Goal: Use online tool/utility: Utilize a website feature to perform a specific function

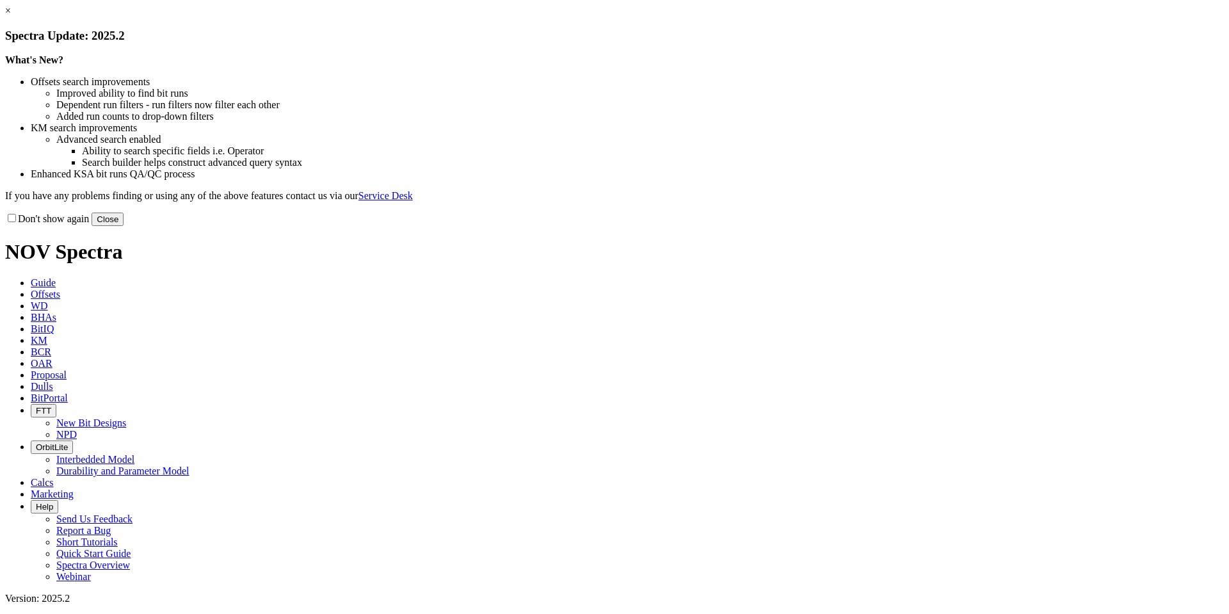
click at [124, 226] on button "Close" at bounding box center [108, 219] width 32 height 13
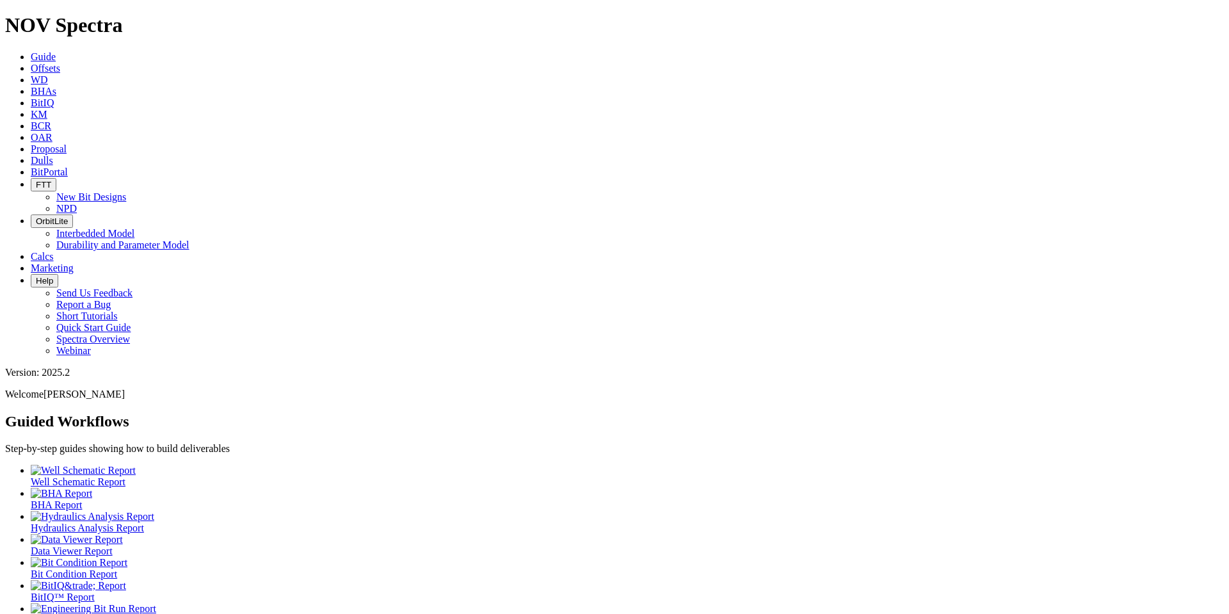
click at [31, 63] on icon at bounding box center [31, 68] width 0 height 11
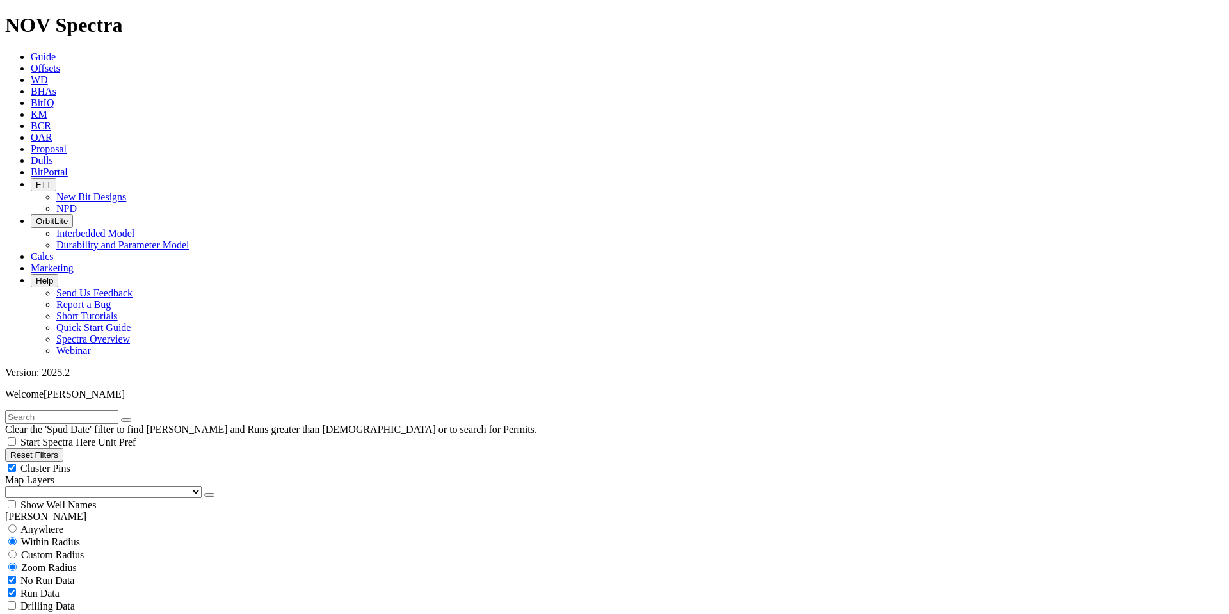
click at [113, 248] on input "text" at bounding box center [61, 416] width 113 height 13
type input "pretty good"
click at [131, 248] on button "button" at bounding box center [126, 420] width 10 height 4
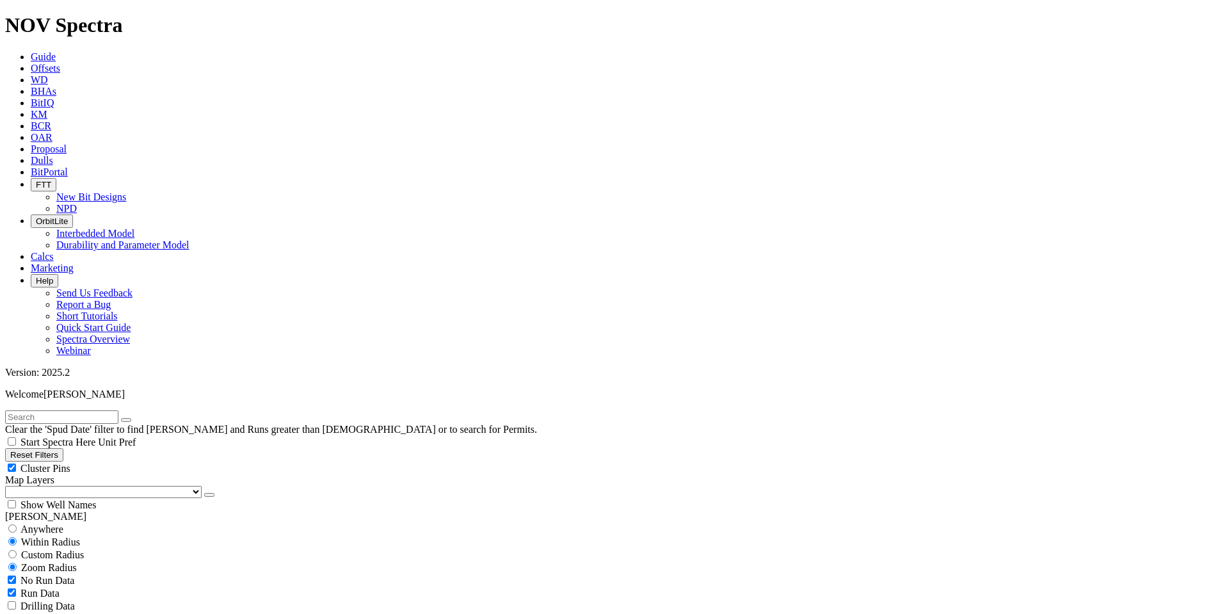
select select "7.875"
checkbox input "false"
select select "? number:7.875 ?"
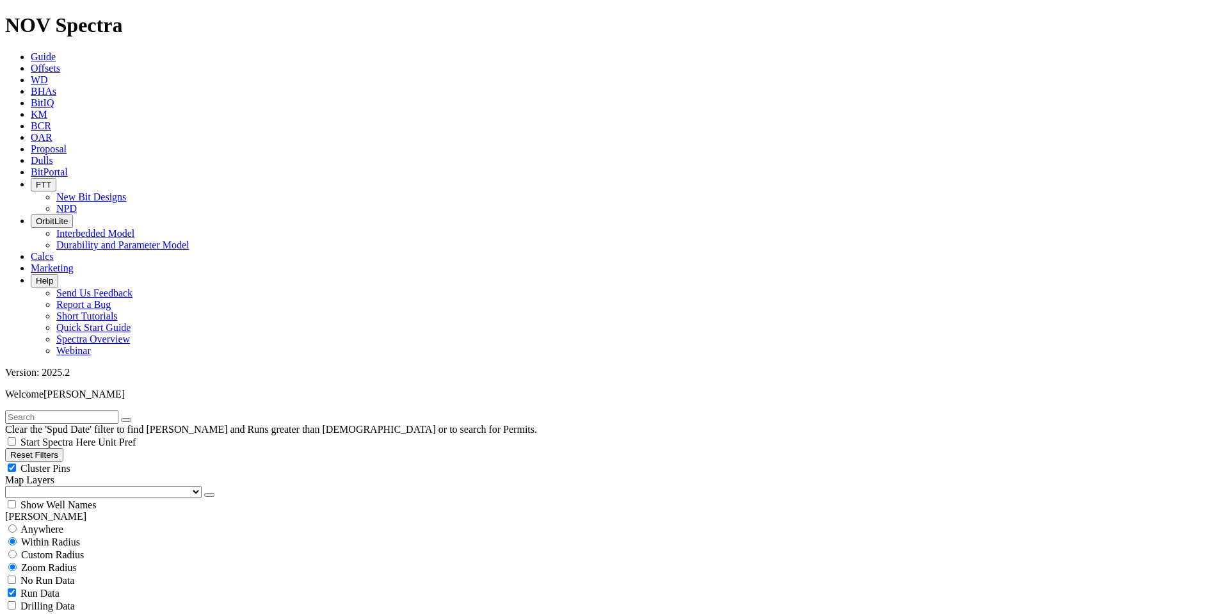
scroll to position [581, 0]
type input "10500"
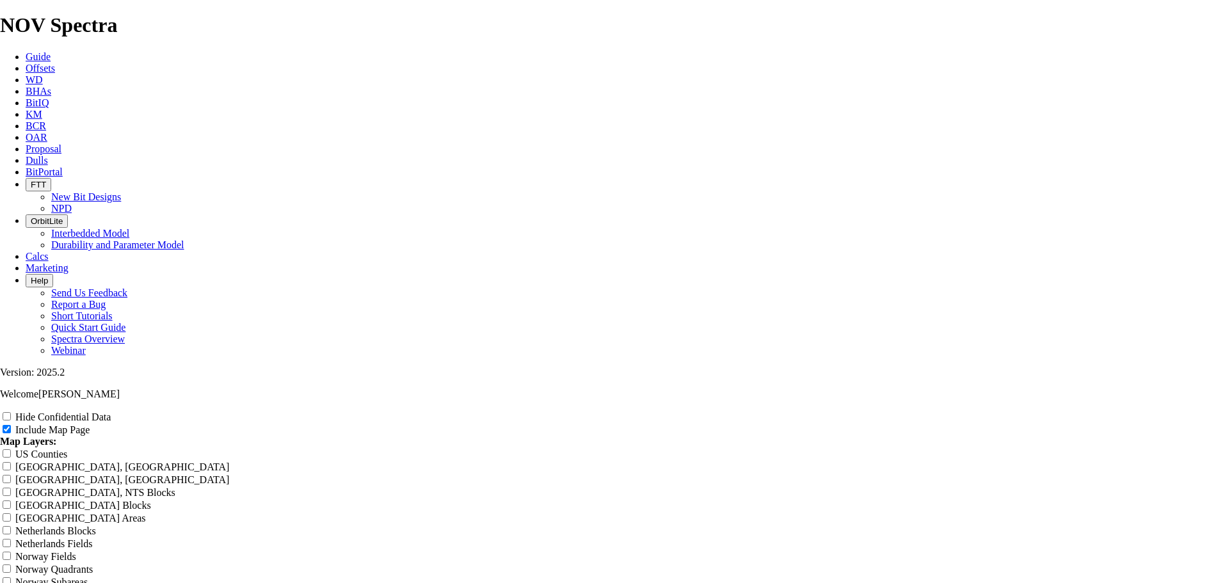
click at [604, 248] on div "Hide Confidential Data Include Map Page Map Layers: [GEOGRAPHIC_DATA] Counties …" at bounding box center [614, 523] width 1229 height 227
type input "Untitled Offset Analysis Repor"
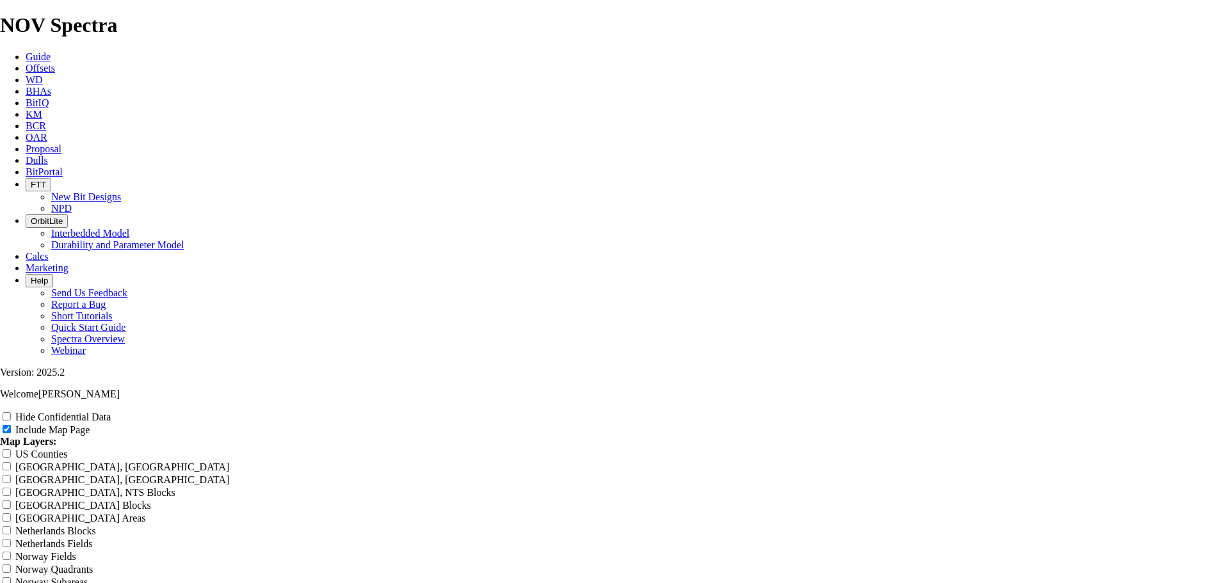
type input "Untitled Offset Analysis Repor"
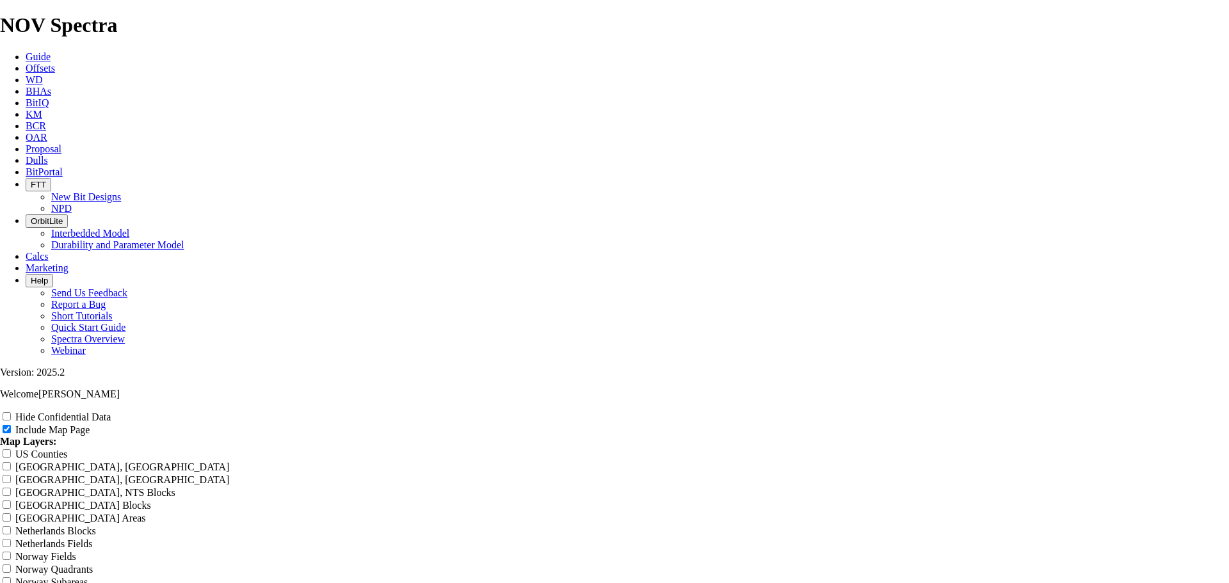
type input "Untitled Offset Analysis Repor"
type input "Untitled Offset Analysis Repo"
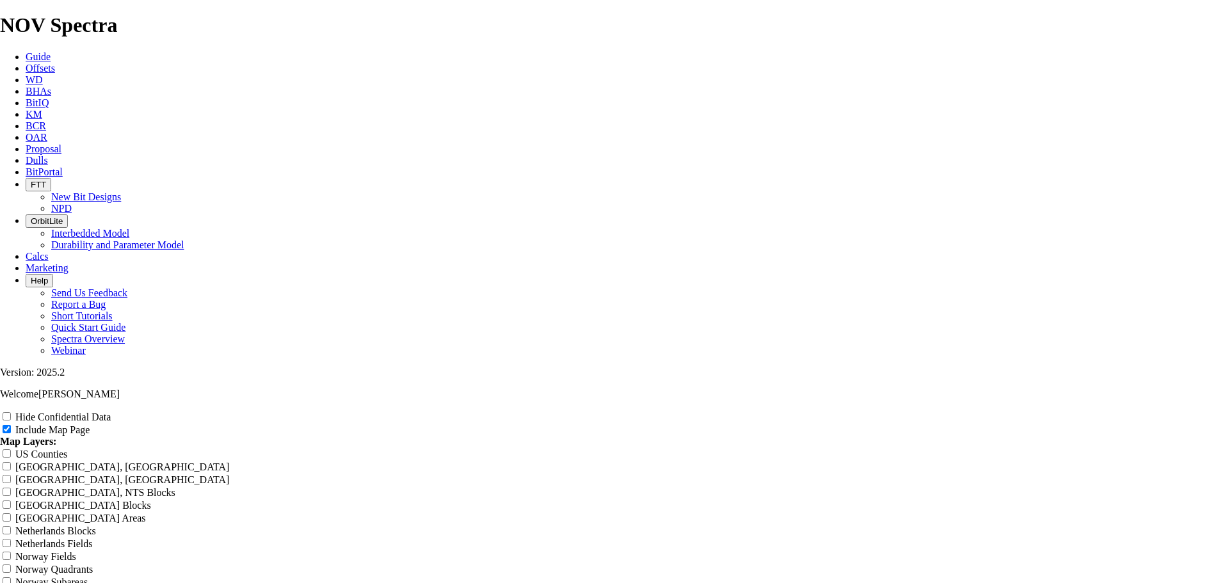
type input "Untitled Offset Analysis Repo"
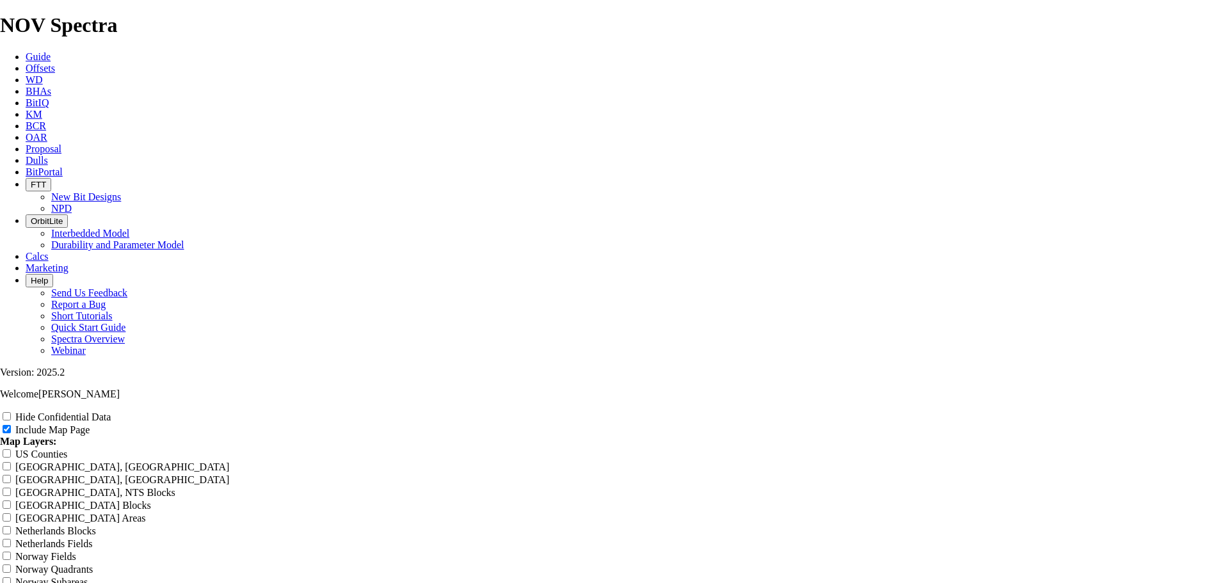
type input "Untitled Offset Analysis Repo"
type input "Untitled Offset Analysis Rep"
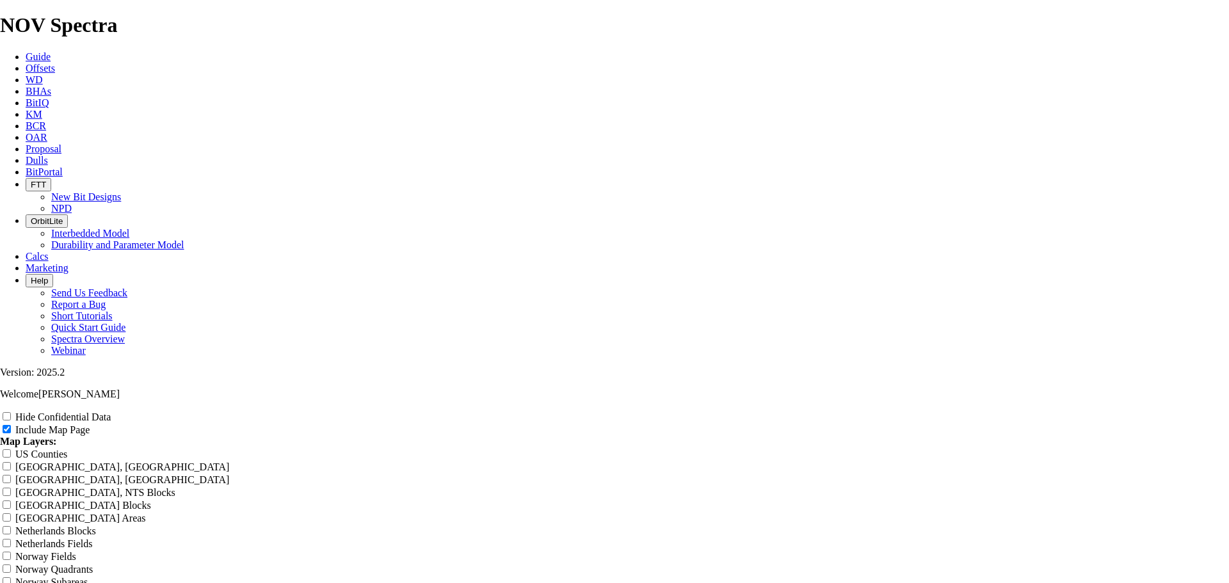
type input "Untitled Offset Analysis Rep"
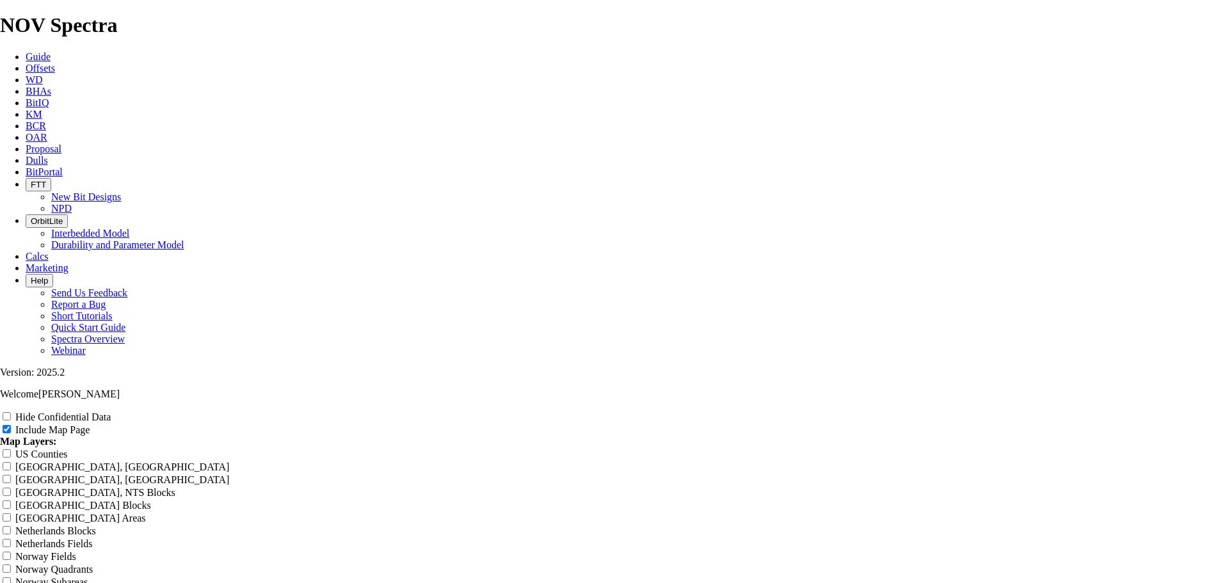
type input "Untitled Offset Analysis Rep"
type input "Untitled Offset Analysis Re"
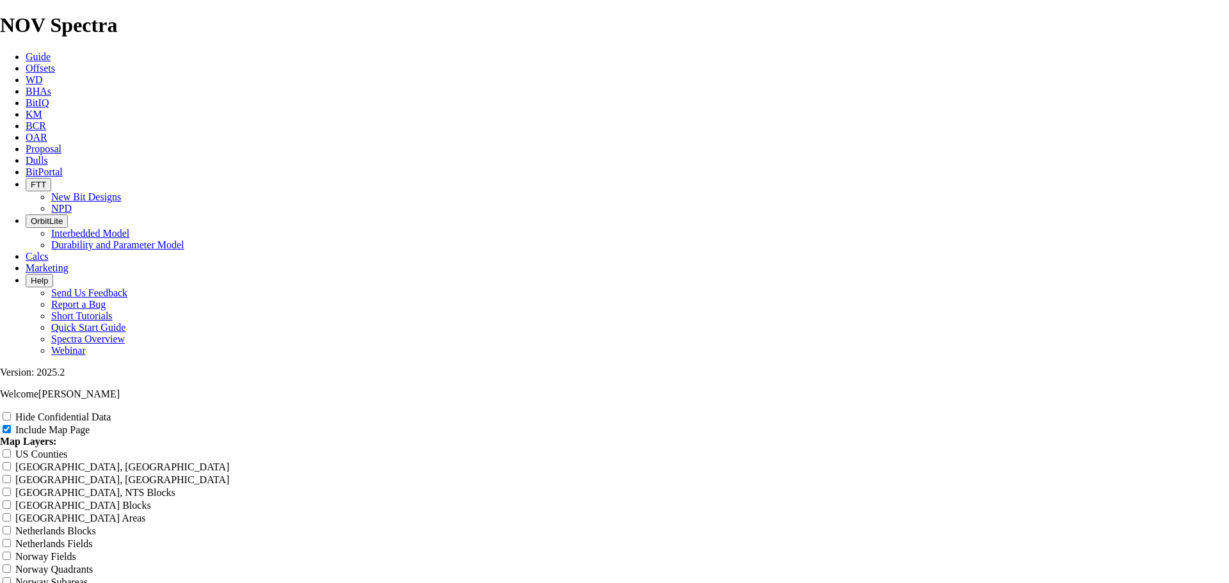
type input "Untitled Offset Analysis Re"
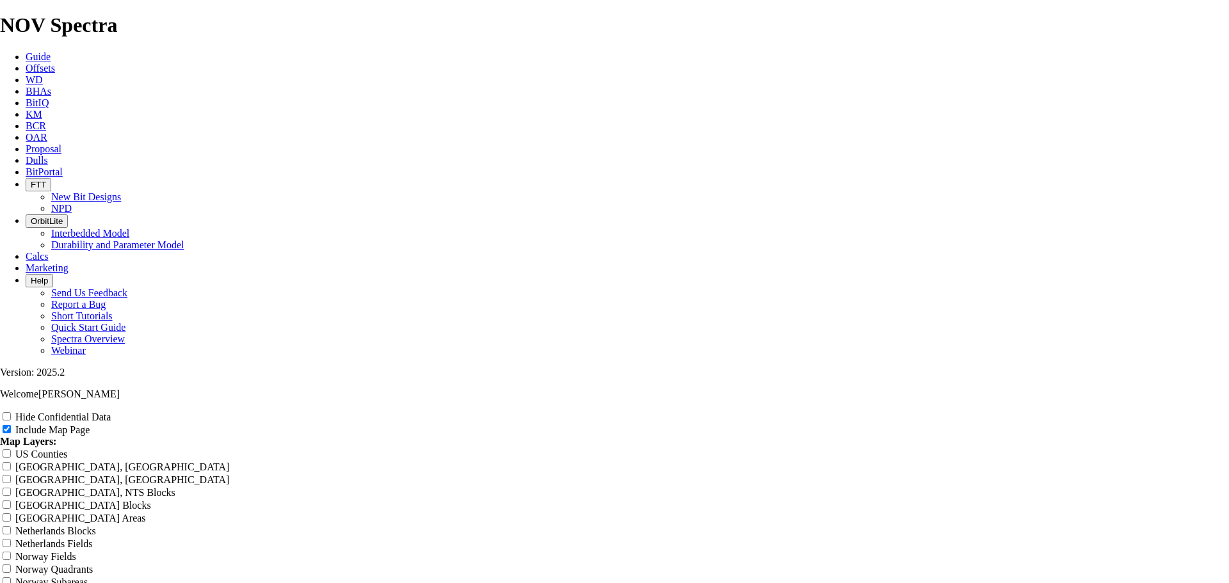
type input "Untitled Offset Analysis Re"
type input "Untitled Offset Analysis R"
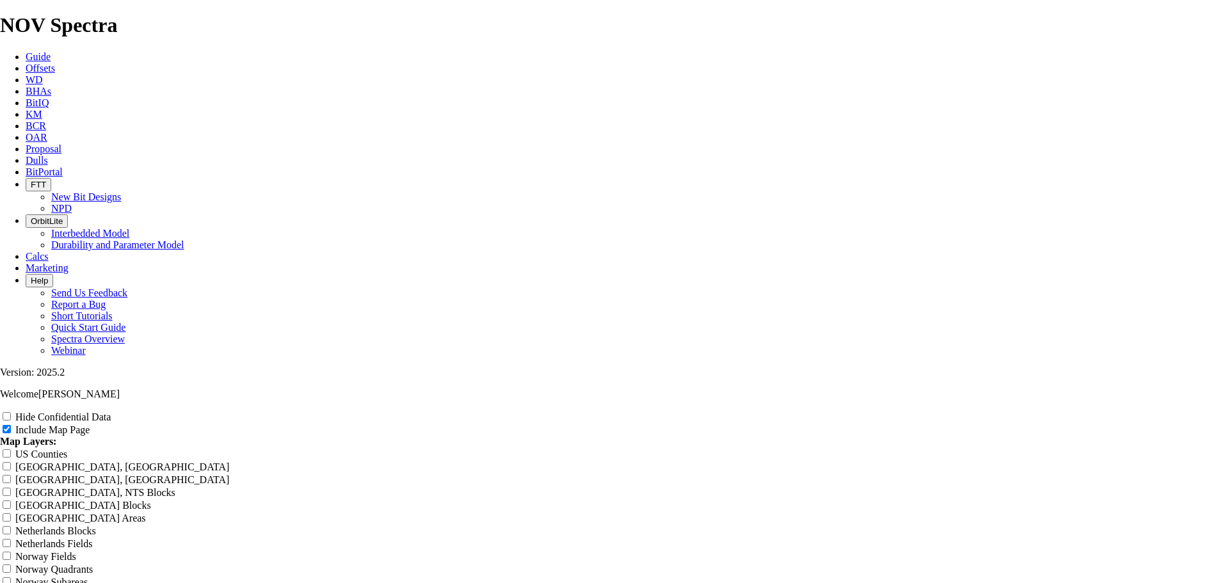
type input "Untitled Offset Analysis R"
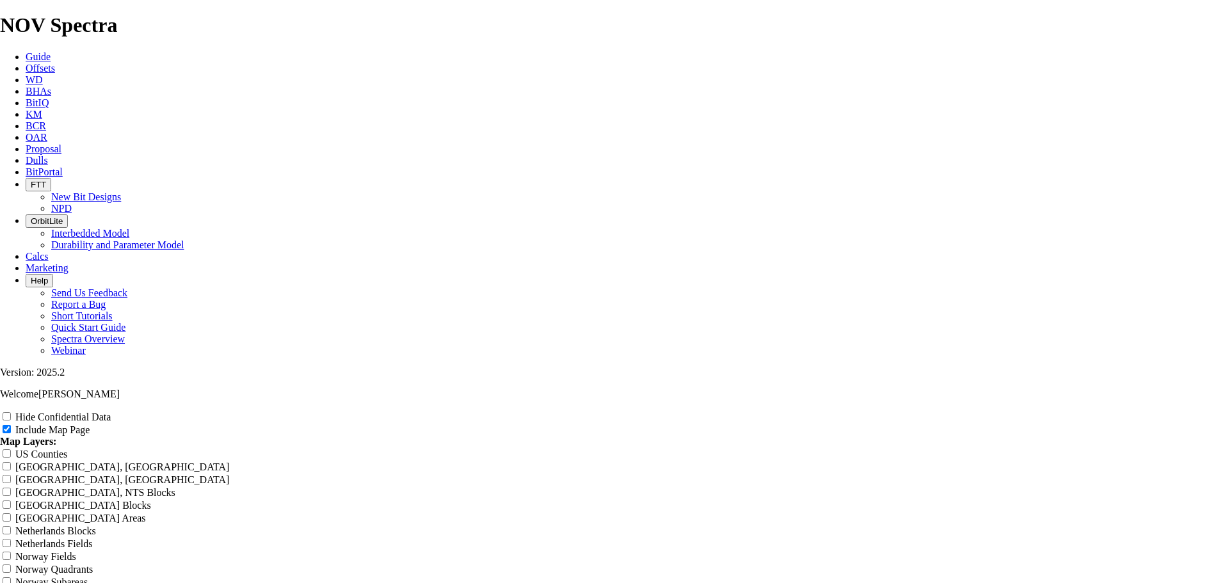
type input "Untitled Offset Analysis R"
type input "Untitled Offset Analysis"
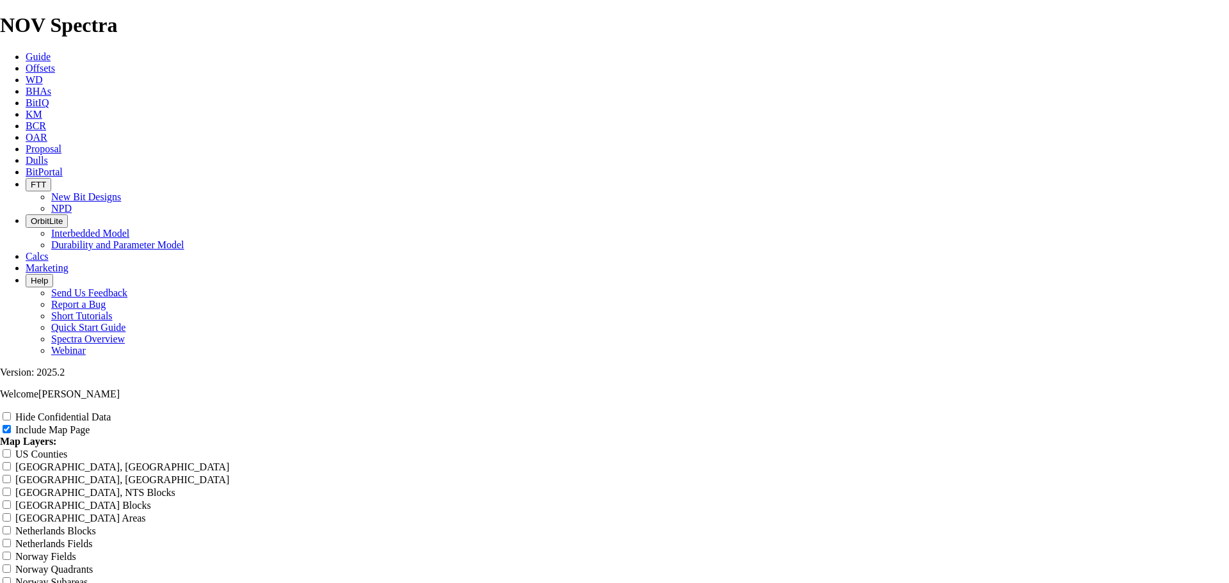
type input "Untitled Offset Analysis"
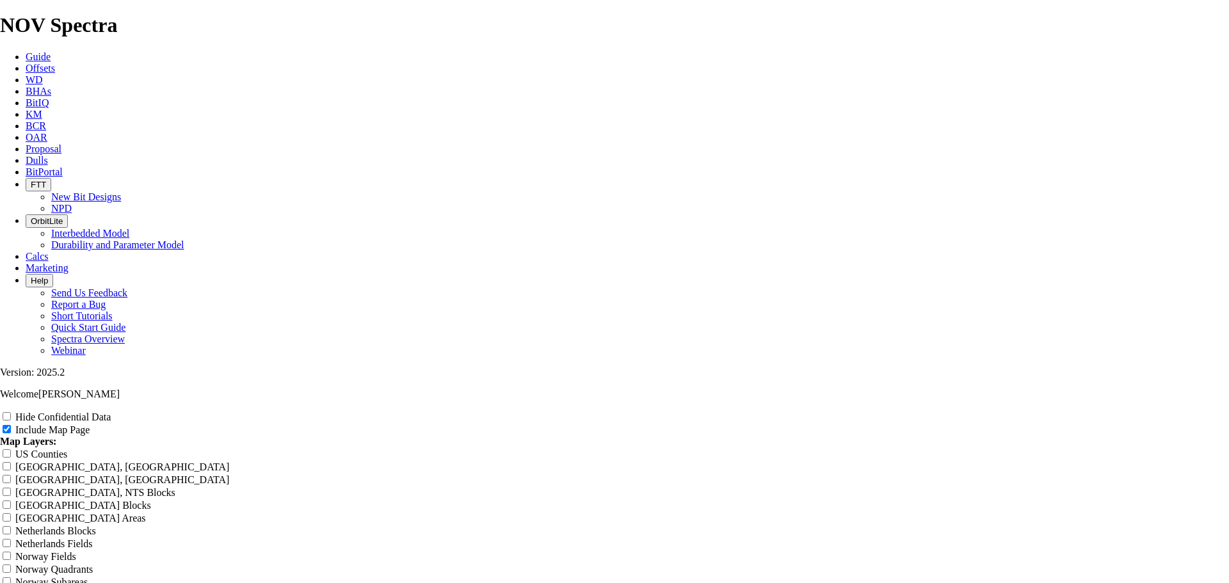
type input "Untitled Offset Analysis"
type input "Untitled Offset Analysi"
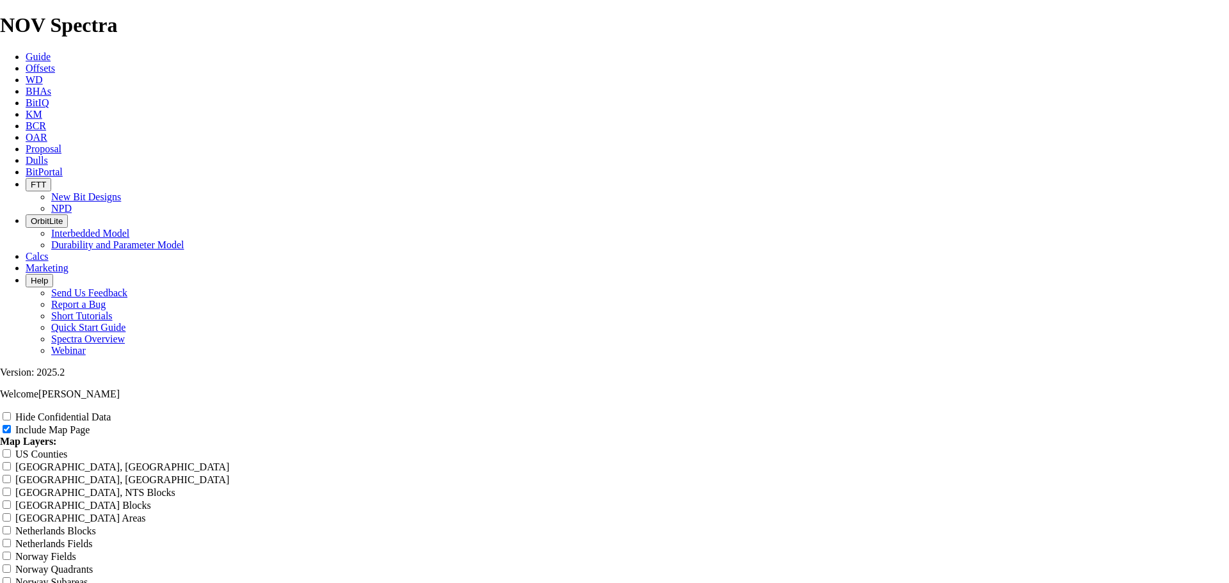
type input "Untitled Offset Analysi"
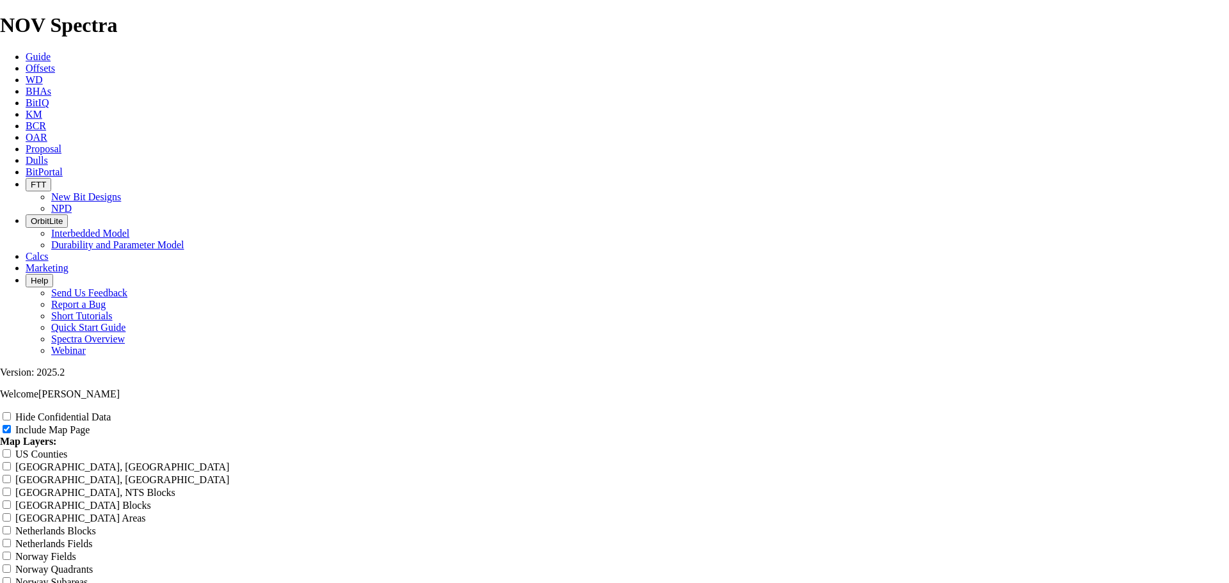
type input "Untitled Offset Analysi"
type input "Untitled Offset Analys"
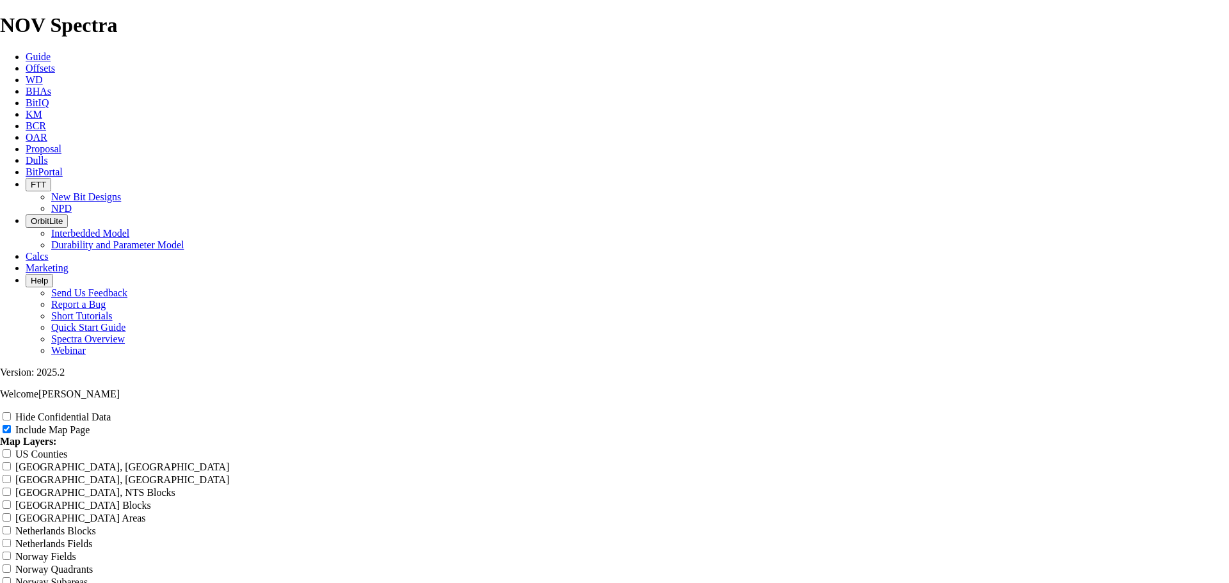
type input "Untitled Offset Analys"
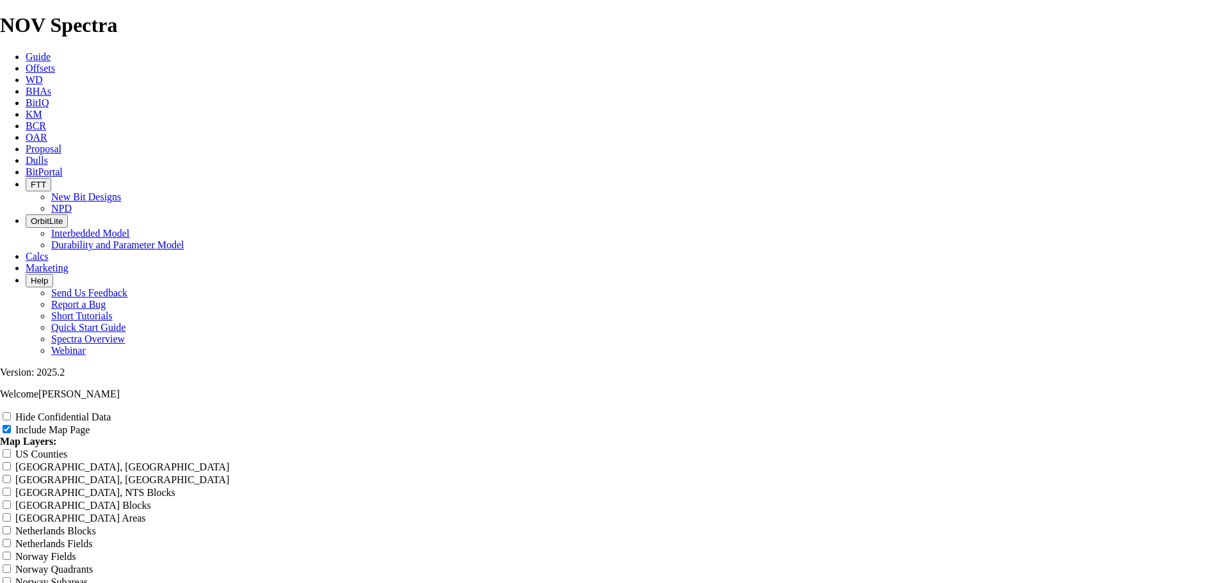
type input "Untitled Offset Analys"
type input "Untitled Offset Analy"
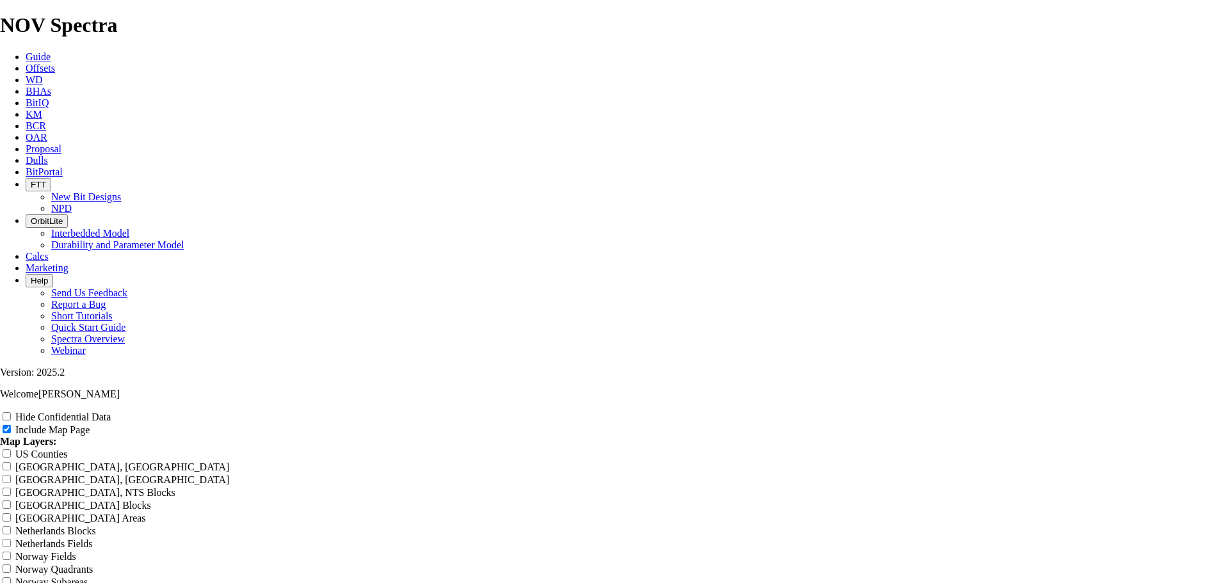
type input "Untitled Offset Analy"
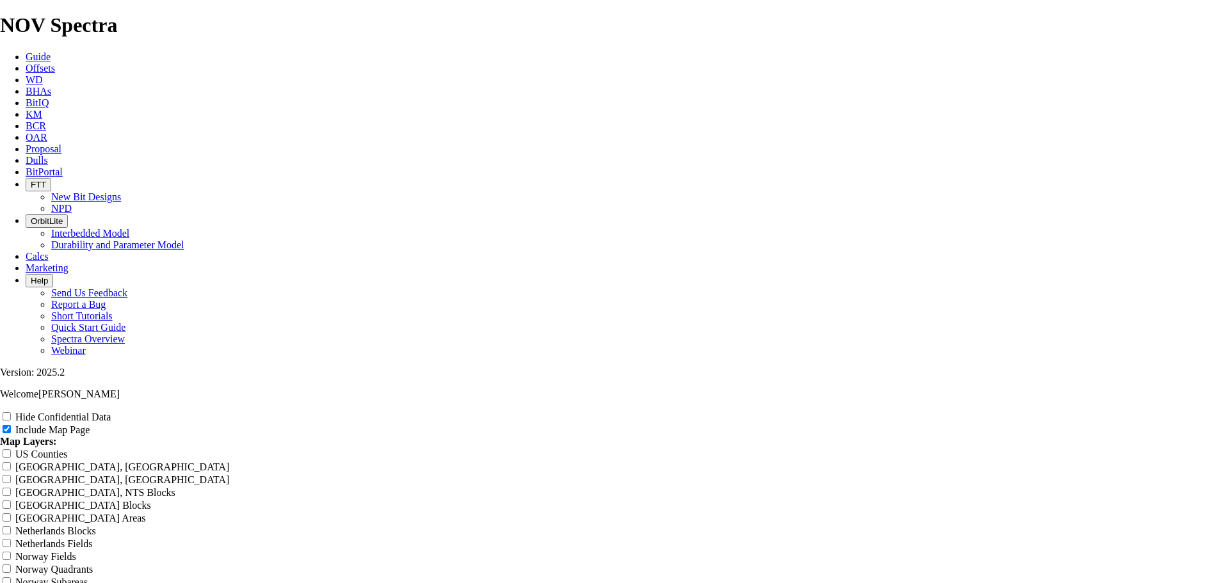
type input "Untitled Offset Analy"
type input "Untitled Offset Anal"
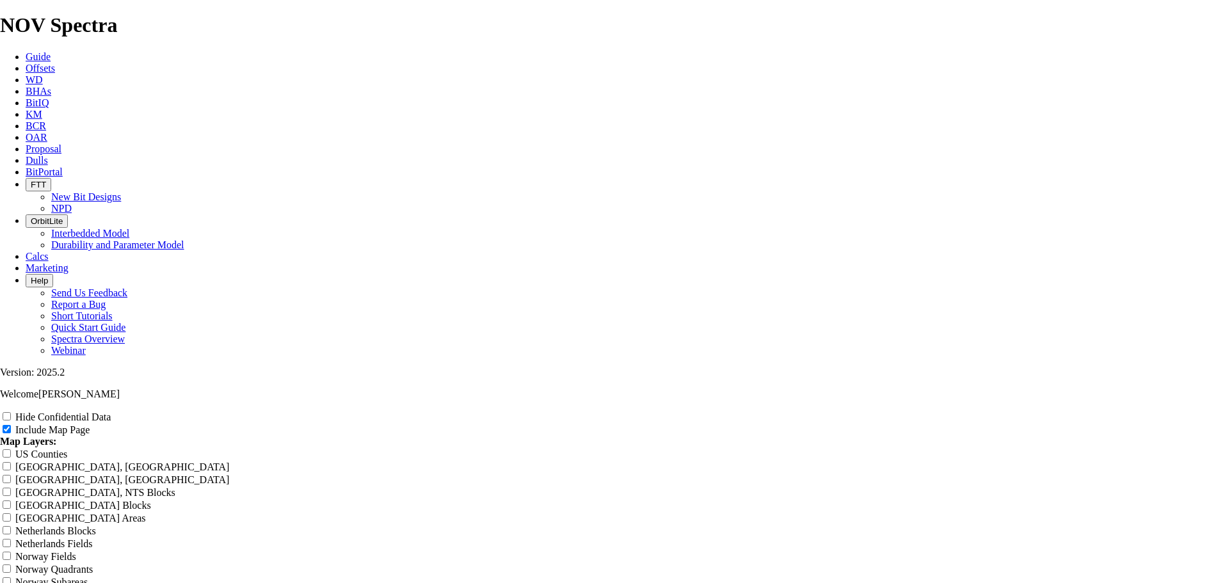
type input "Untitled Offset Anal"
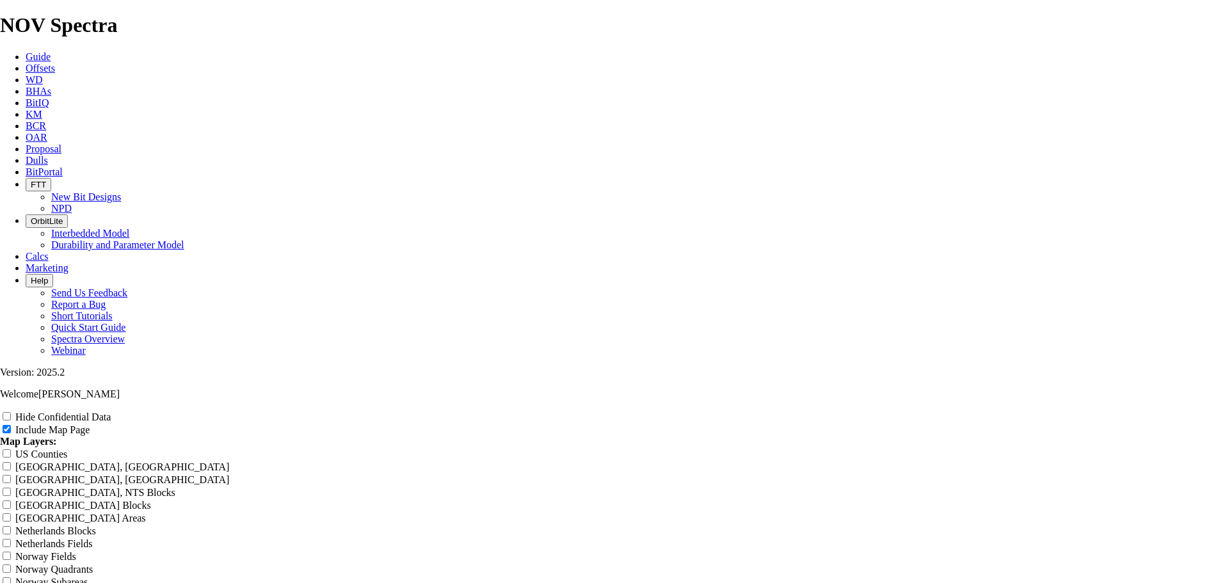
type input "Untitled Offset Anal"
type input "Untitled Offset [PERSON_NAME]"
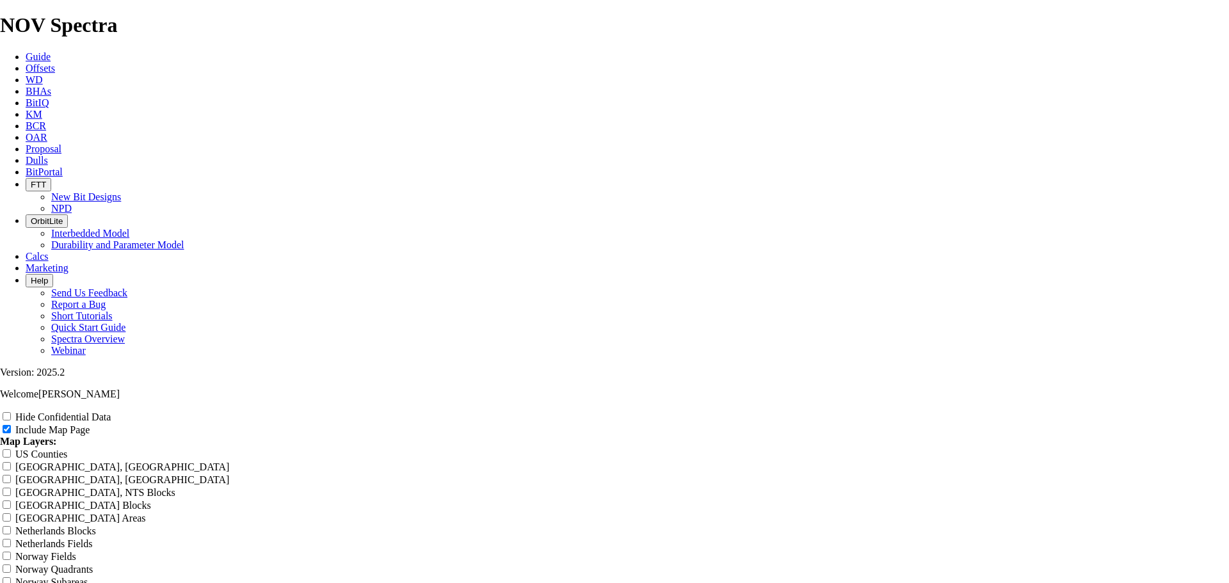
type input "Untitled Offset [PERSON_NAME]"
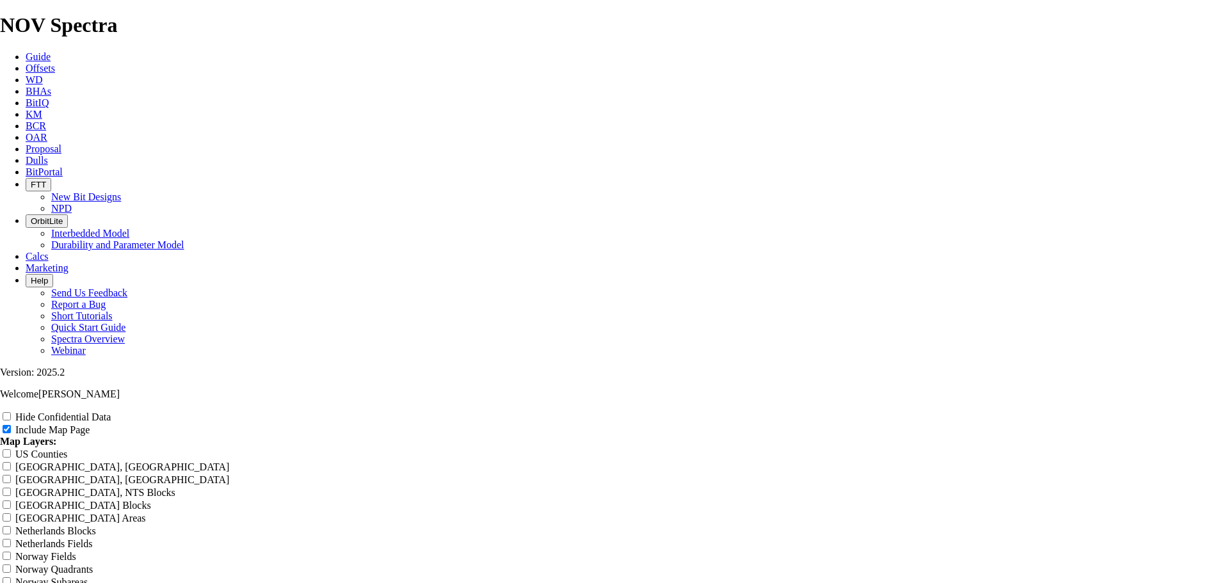
type input "Untitled Offset [PERSON_NAME]"
type input "Untitled Offset An"
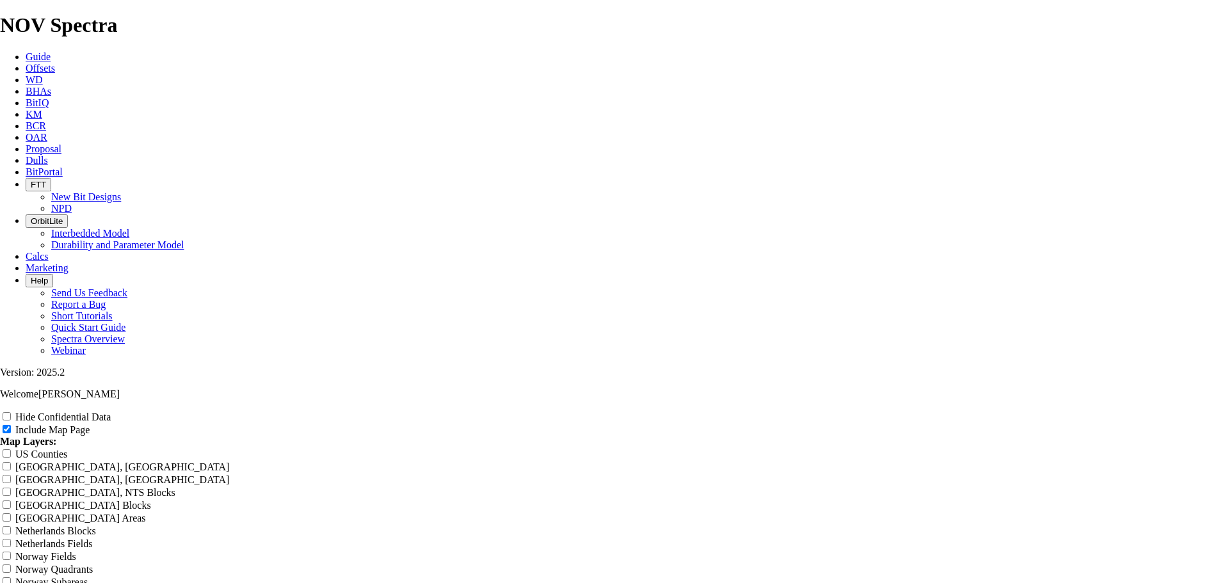
type input "Untitled Offset An"
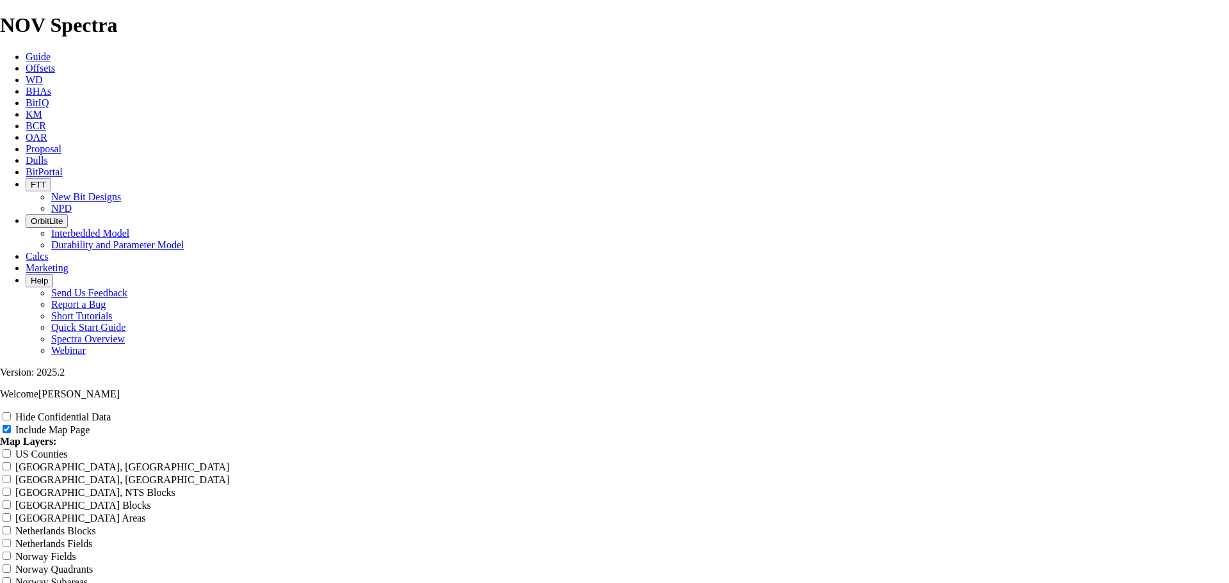
type input "Untitled Offset An"
type input "Untitled Offset A"
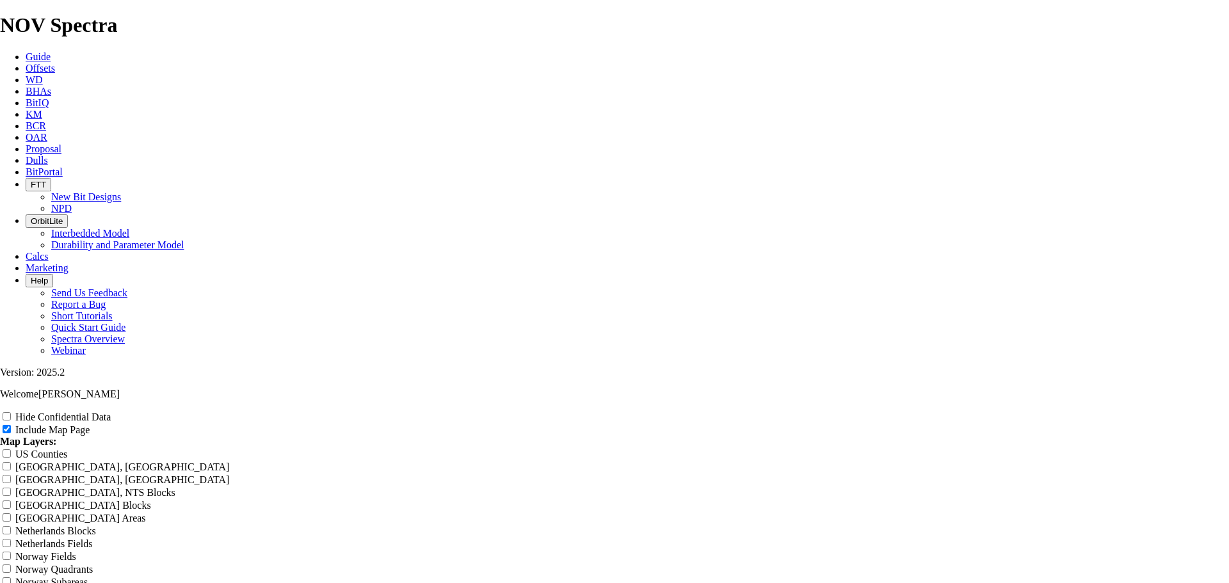
type input "Untitled Offset A"
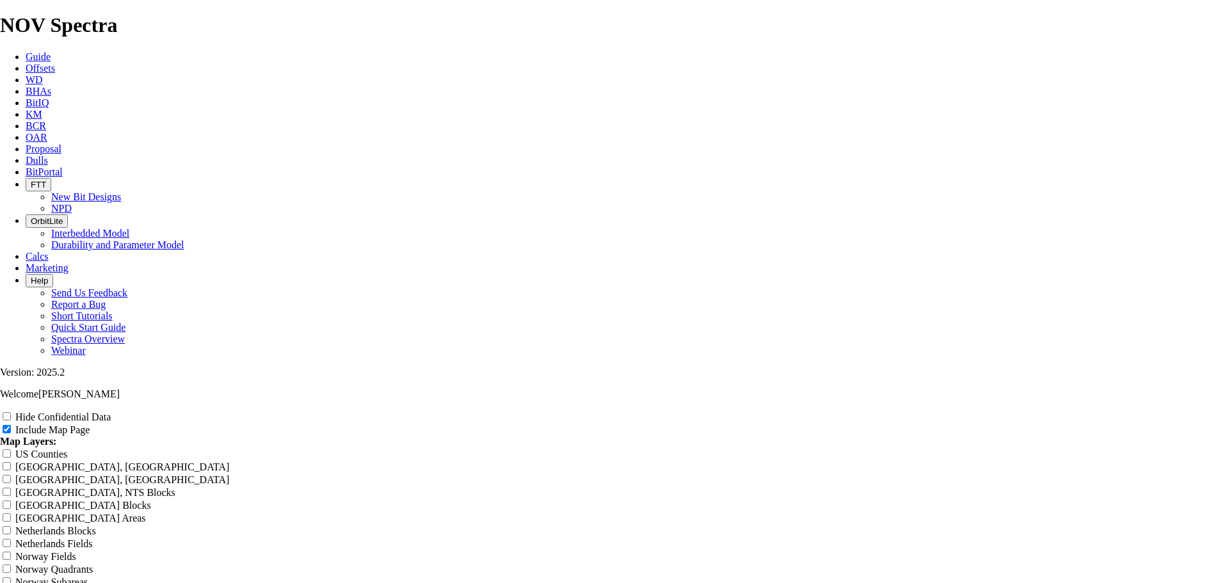
type input "Untitled Offset A"
type input "Untitled Offset"
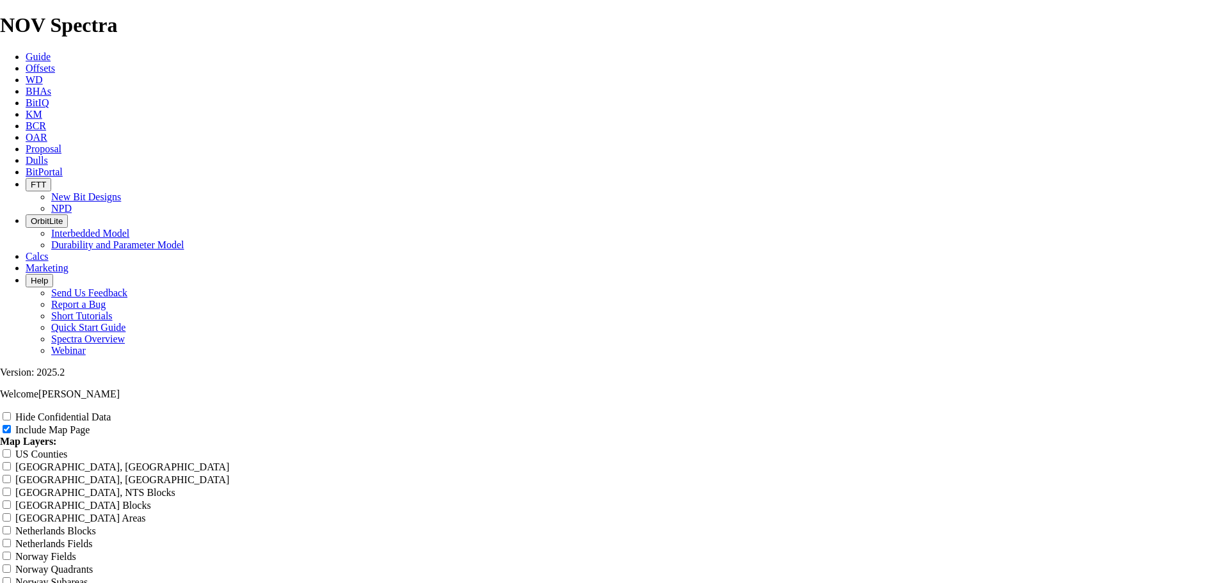
type input "Untitled Offset"
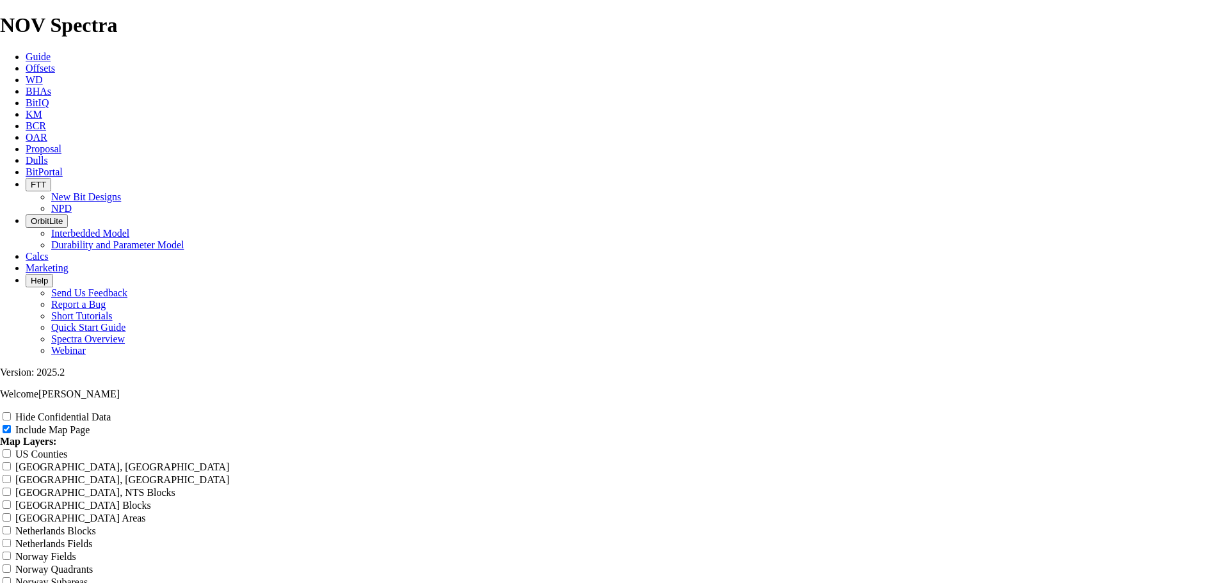
type input "Untitled Offset"
type input "Untitled Offse"
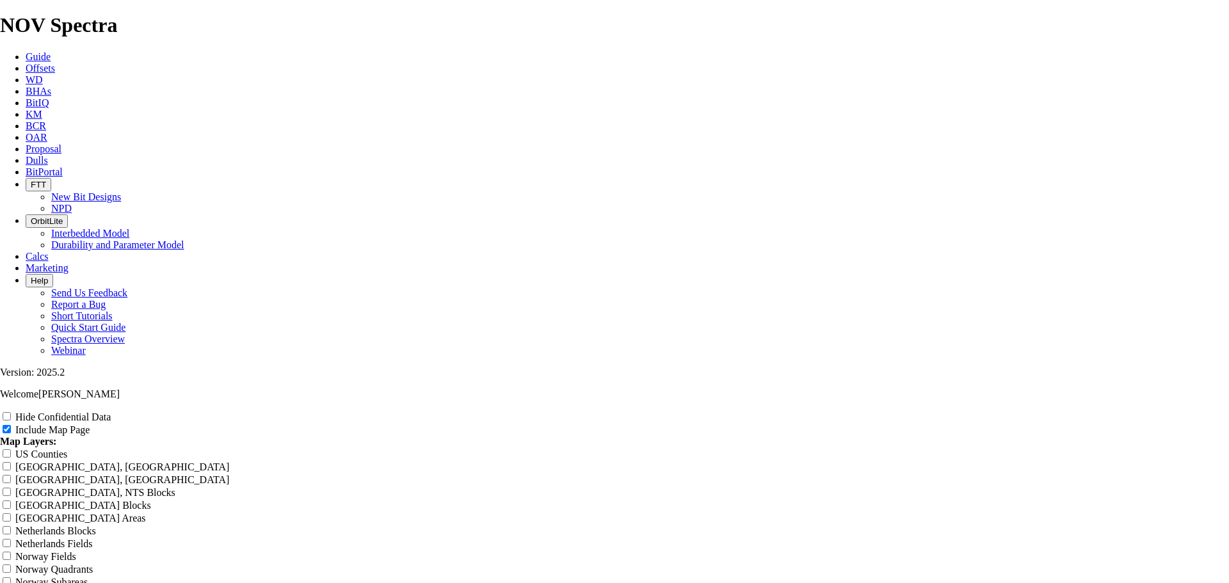
type input "Untitled Offse"
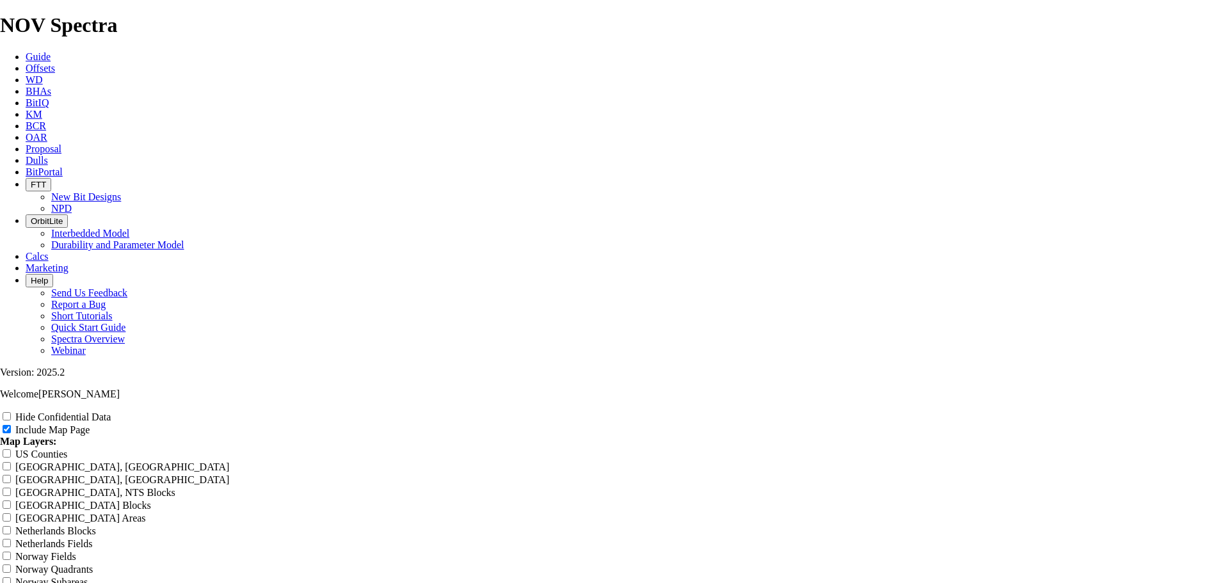
type input "Untitled Offse"
type input "Untitled Offs"
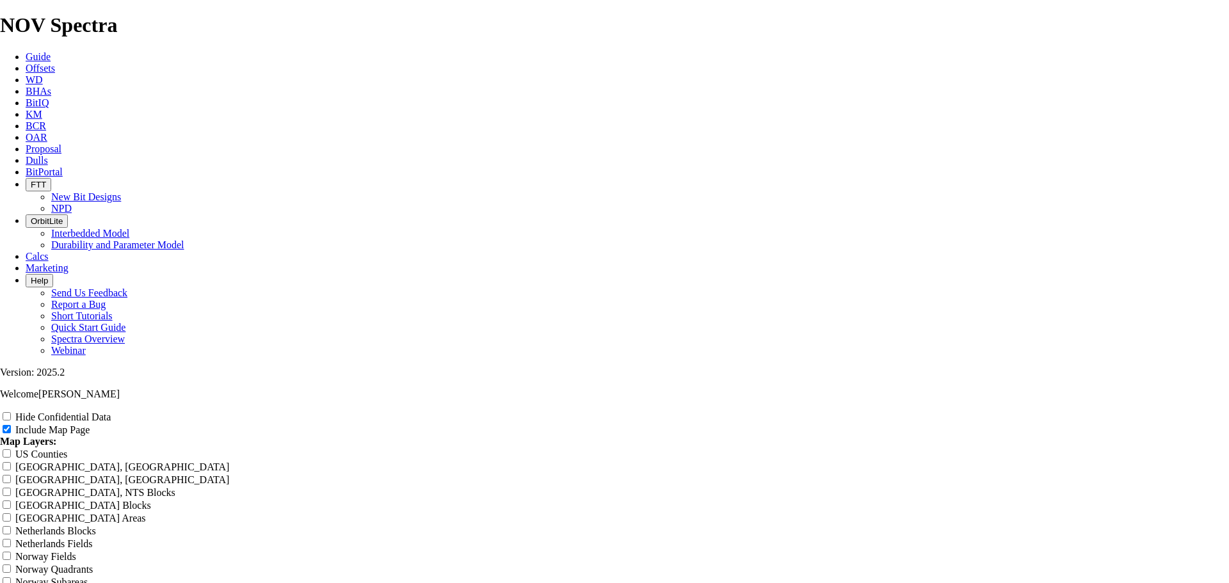
type input "Untitled Offs"
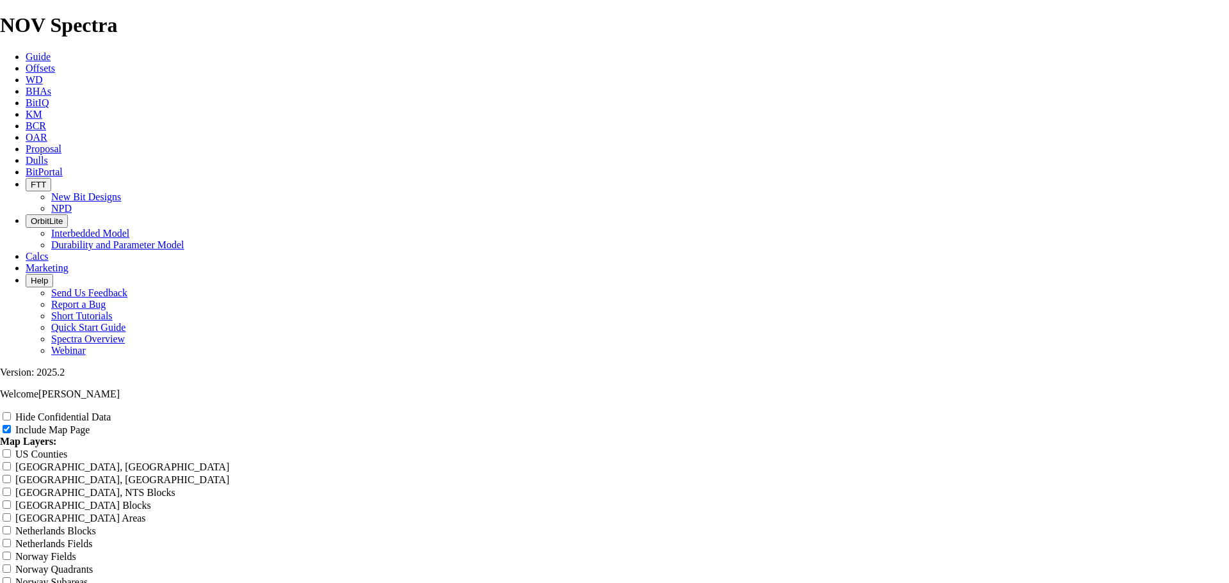
type input "Untitled Offs"
type input "Untitled Off"
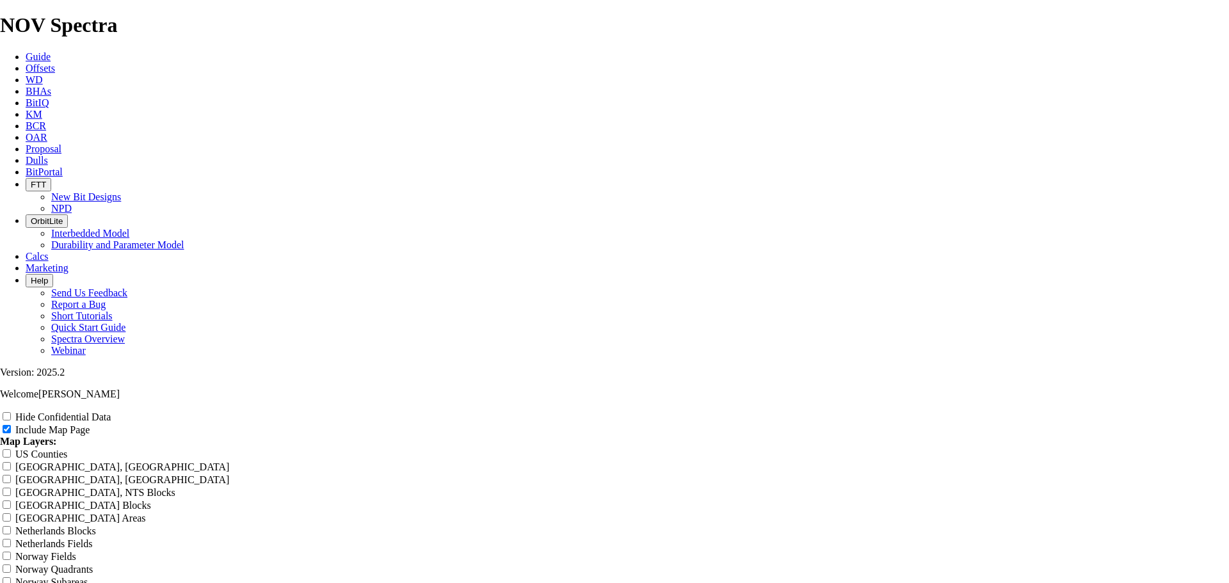
type input "Untitled Off"
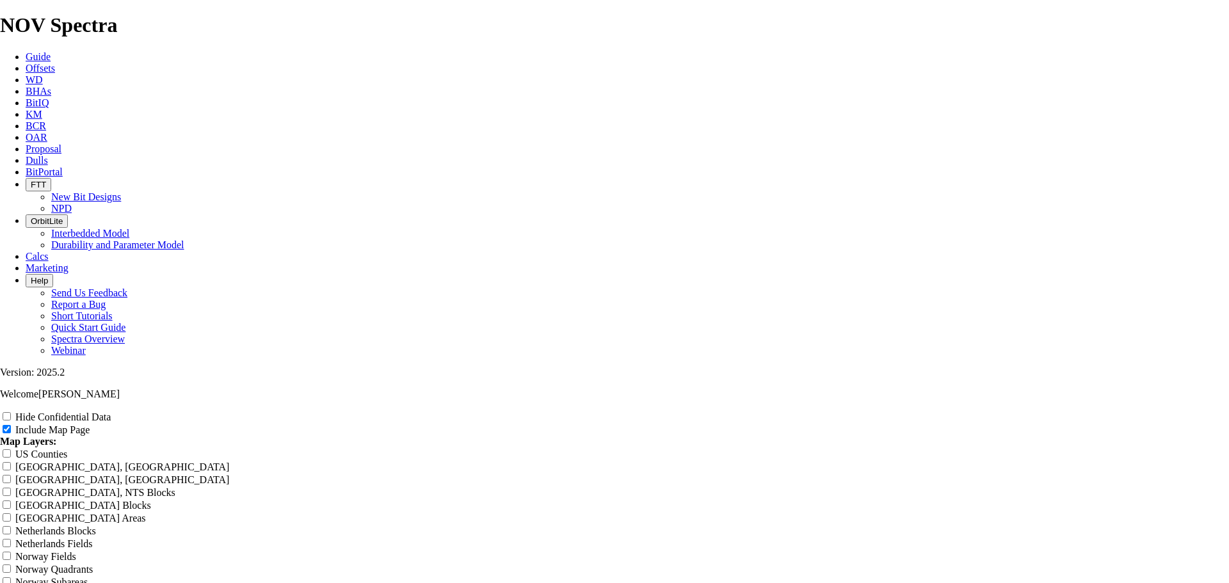
type input "Untitled Off"
type input "Untitled Of"
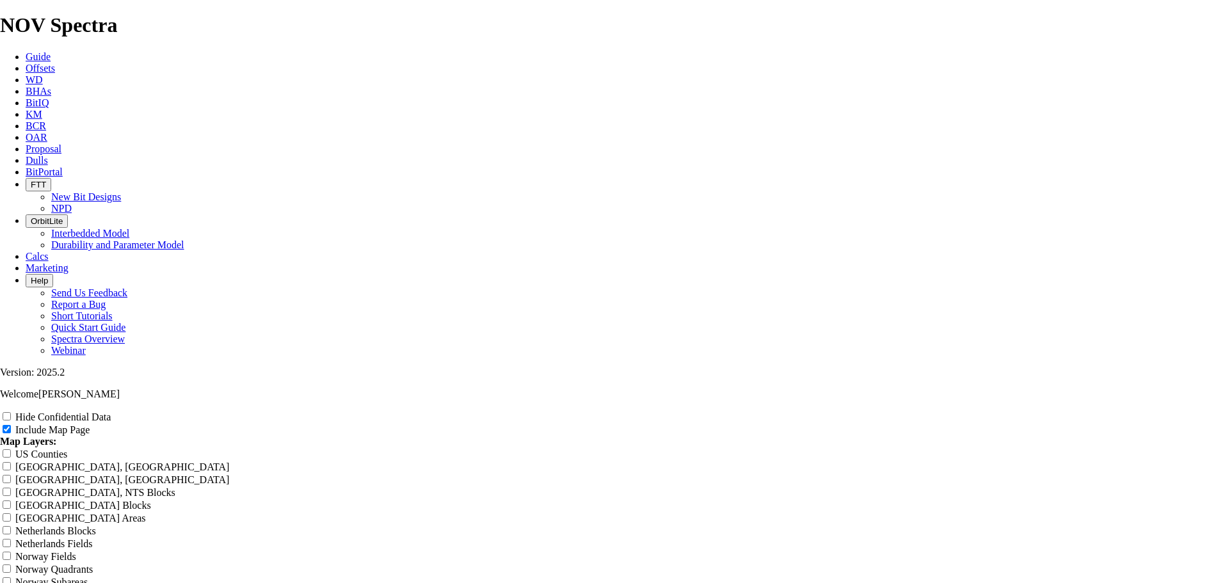
type input "Untitled Of"
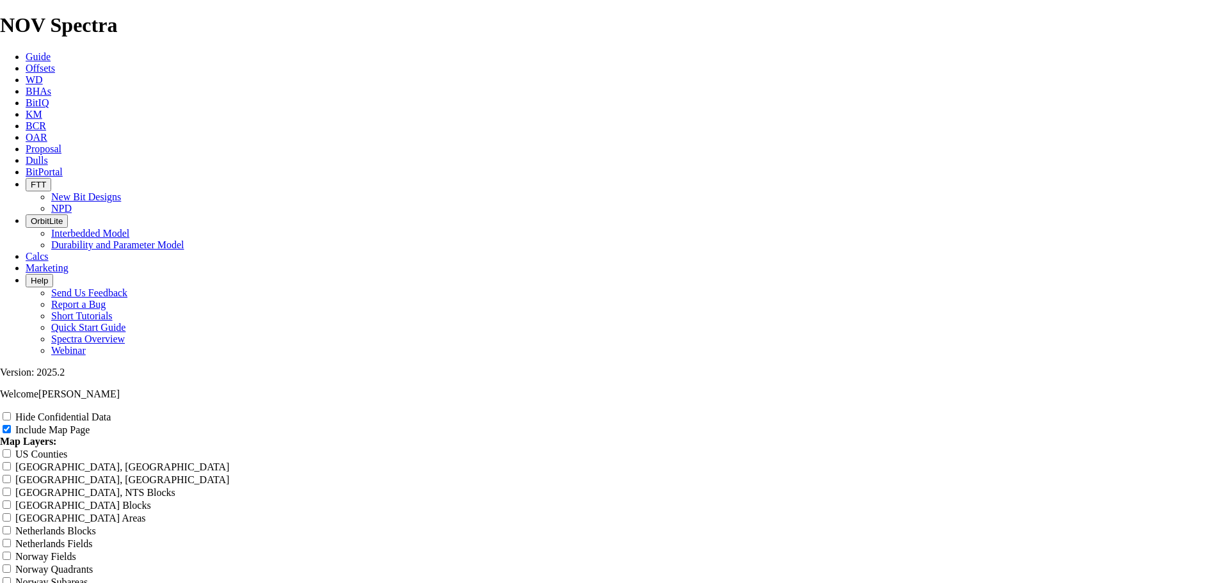
type input "Untitled Of"
type input "Untitled O"
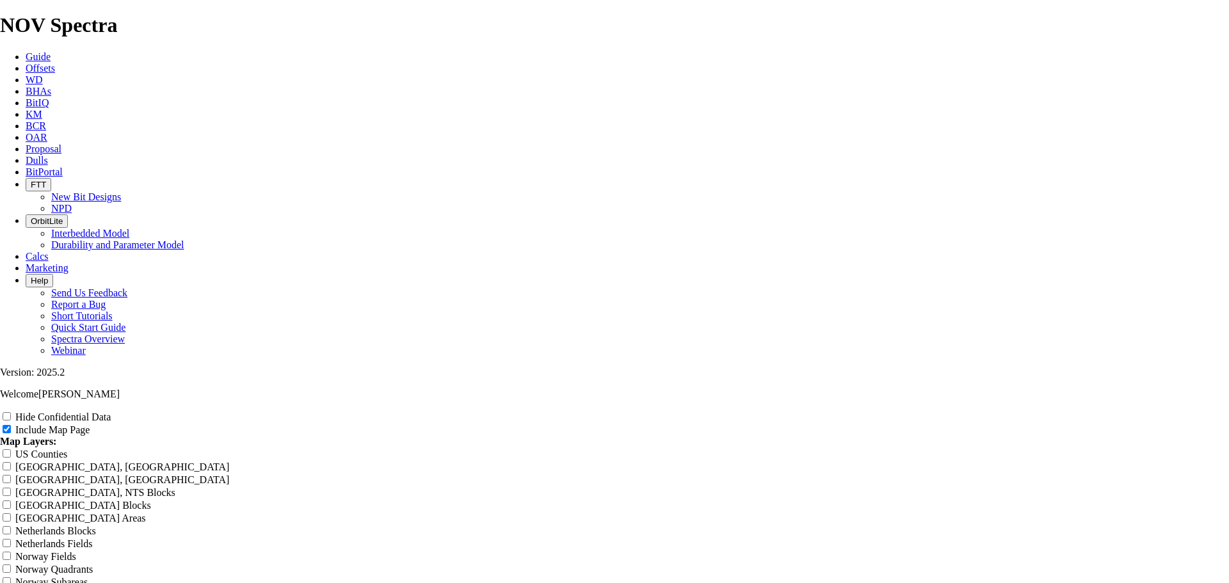
type input "Untitled O"
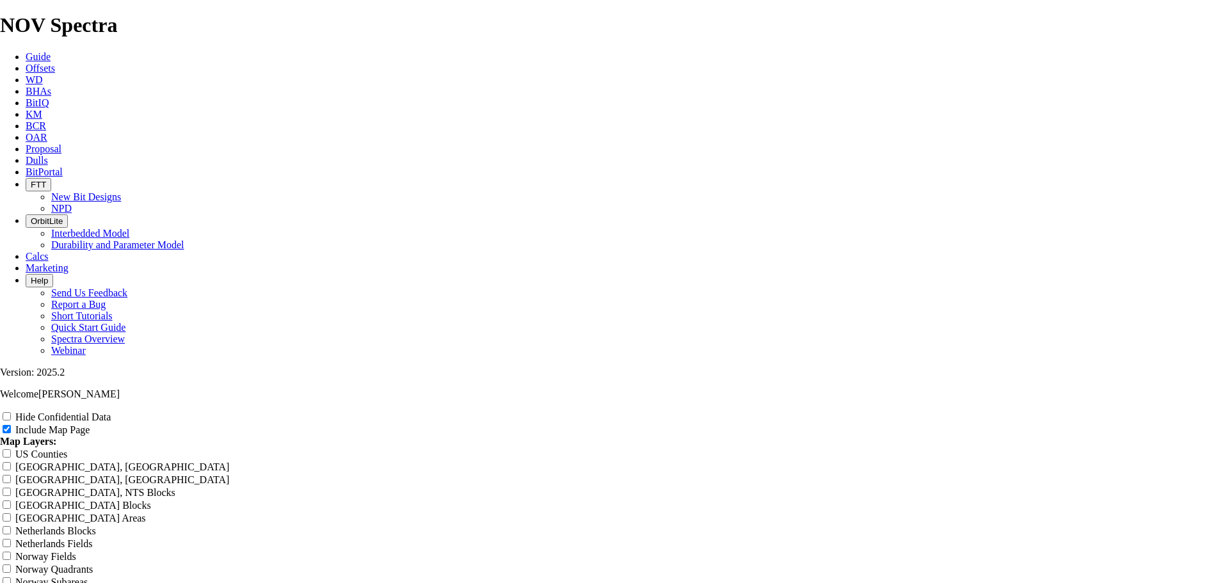
type input "Untitled O"
type input "Untitled"
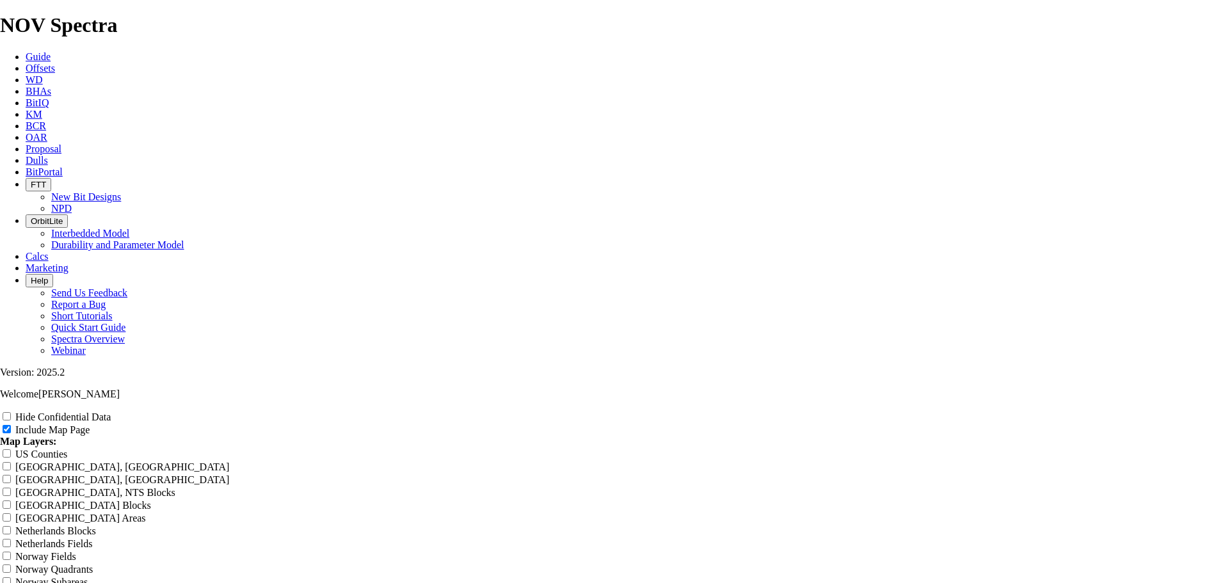
type input "Untitled"
